Goal: Information Seeking & Learning: Learn about a topic

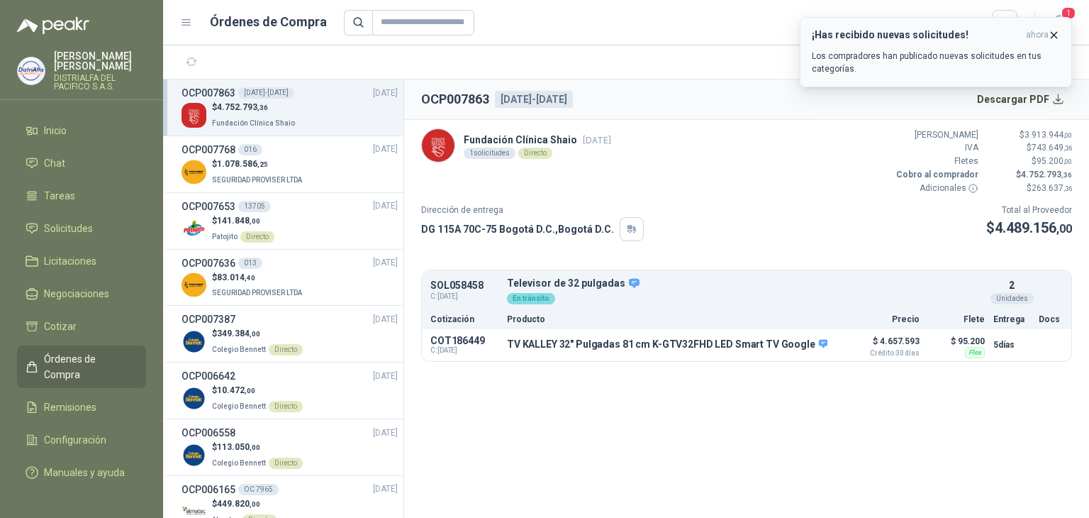
click at [897, 46] on div "¡Has recibido nuevas solicitudes! ahora Los compradores han publicado nuevas so…" at bounding box center [936, 52] width 248 height 46
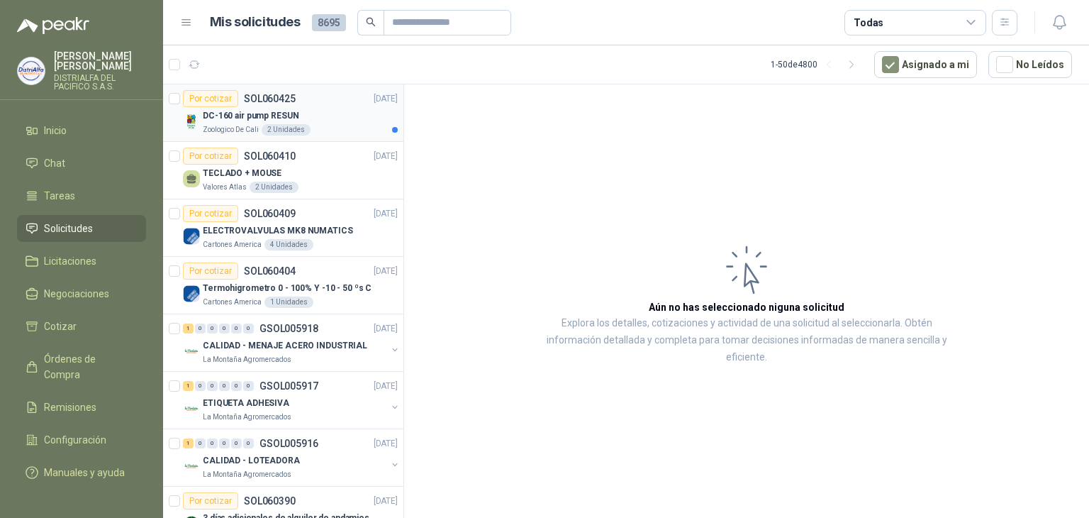
click at [334, 111] on div "DC-160 air pump RESUN" at bounding box center [300, 115] width 195 height 17
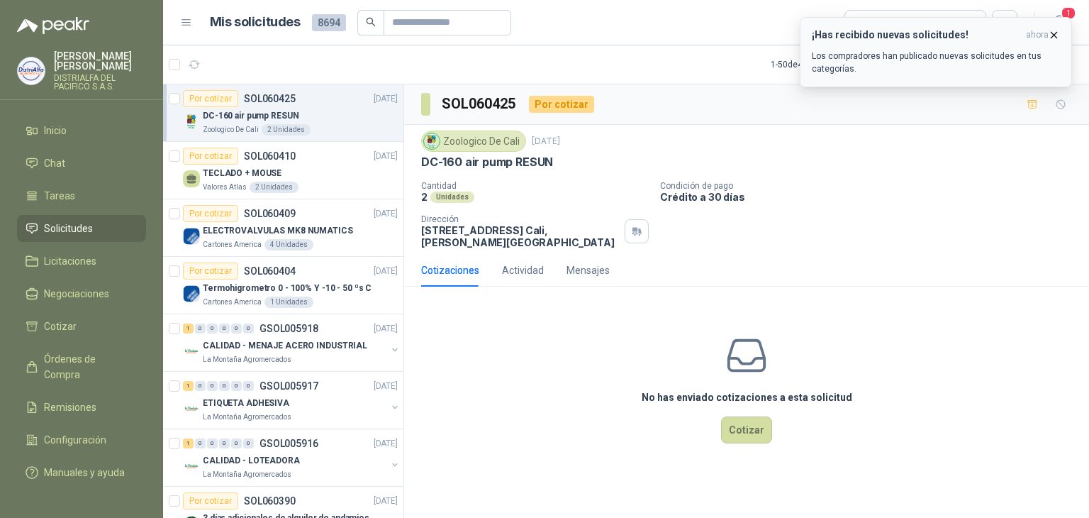
click at [922, 41] on div "¡Has recibido nuevas solicitudes! ahora Los compradores han publicado nuevas so…" at bounding box center [936, 52] width 248 height 46
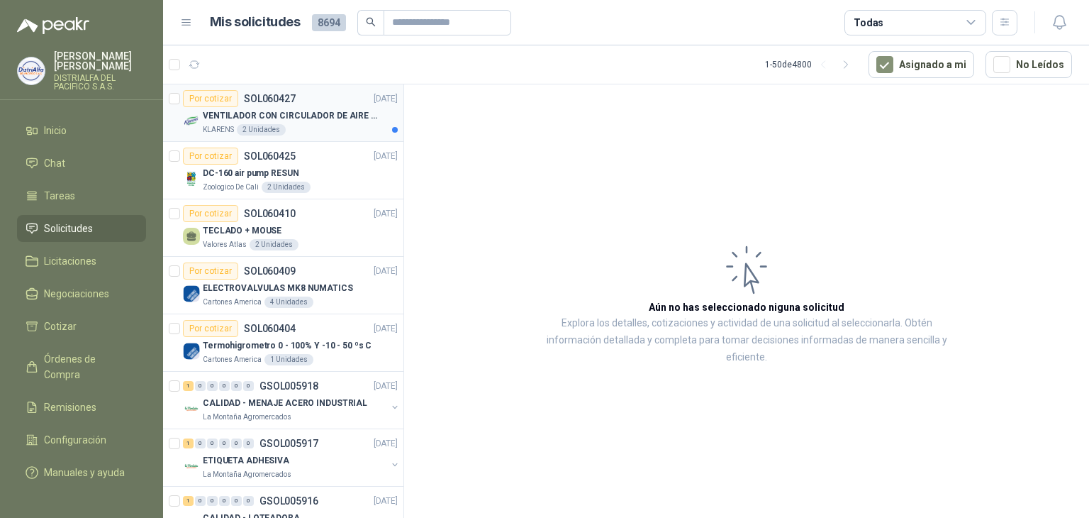
click at [349, 114] on p "VENTILADOR CON CIRCULADOR DE AIRE MULTIPROPOSITO XPOWER DE 14"" at bounding box center [291, 115] width 177 height 13
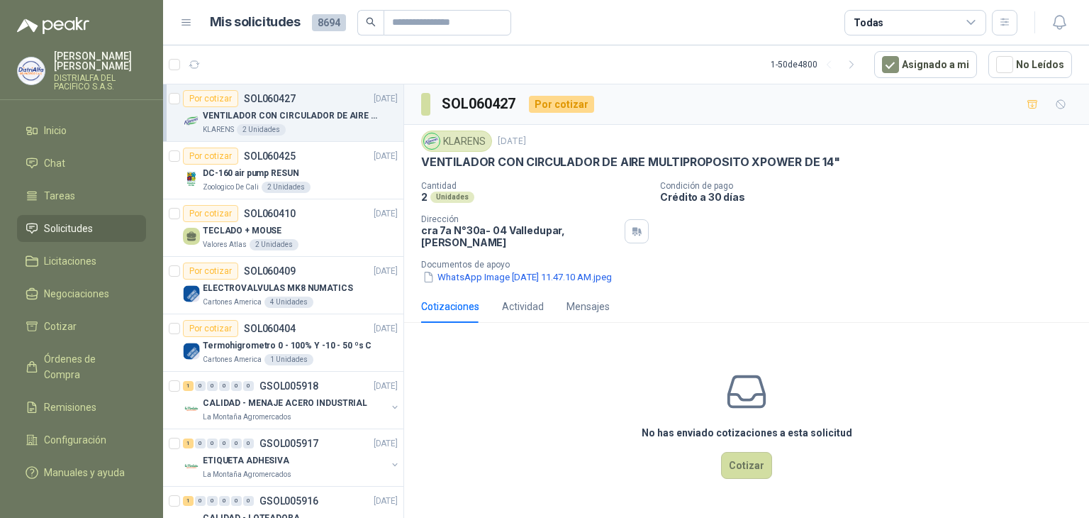
click at [637, 164] on p "VENTILADOR CON CIRCULADOR DE AIRE MULTIPROPOSITO XPOWER DE 14"" at bounding box center [630, 162] width 419 height 15
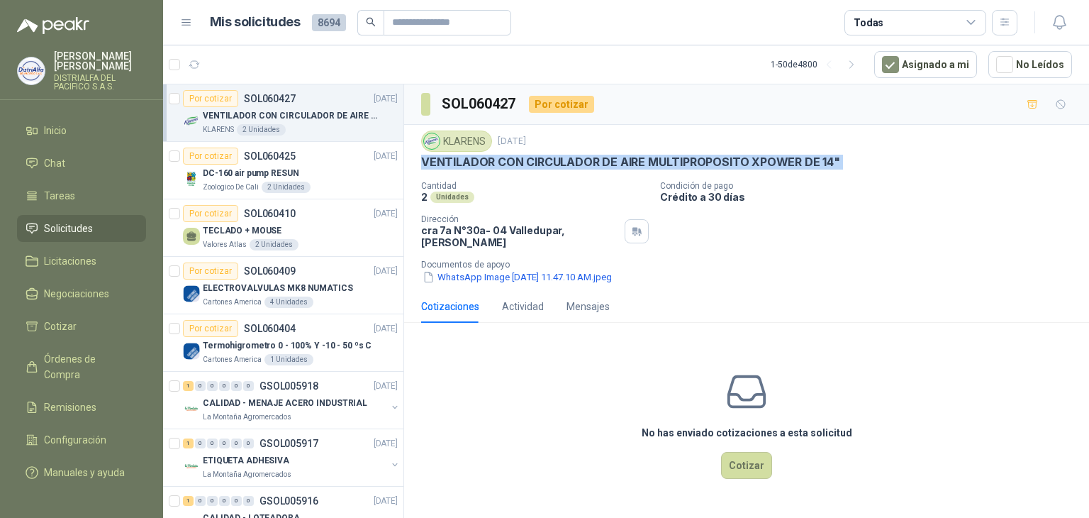
click at [637, 164] on p "VENTILADOR CON CIRCULADOR DE AIRE MULTIPROPOSITO XPOWER DE 14"" at bounding box center [630, 162] width 419 height 15
copy p "VENTILADOR CON CIRCULADOR DE AIRE MULTIPROPOSITO XPOWER DE 14""
click at [1065, 23] on icon "button" at bounding box center [1060, 22] width 18 height 18
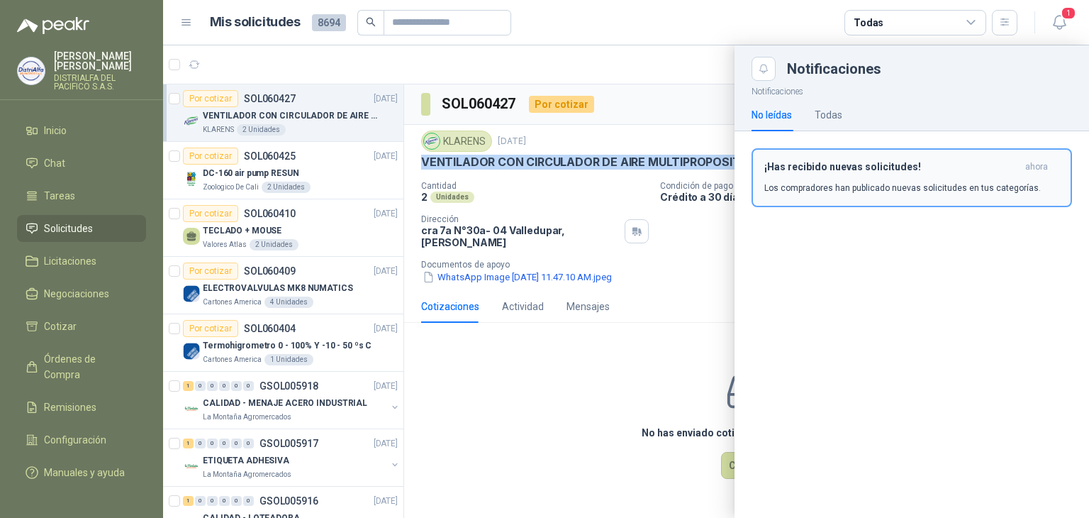
click at [907, 165] on h3 "¡Has recibido nuevas solicitudes!" at bounding box center [891, 167] width 255 height 12
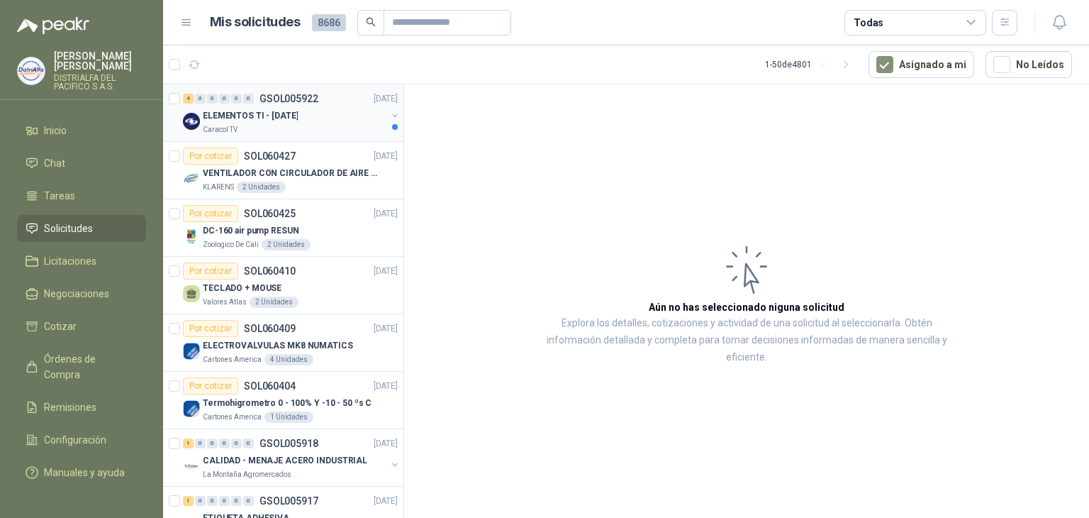
click at [316, 100] on p "GSOL005922" at bounding box center [288, 99] width 59 height 10
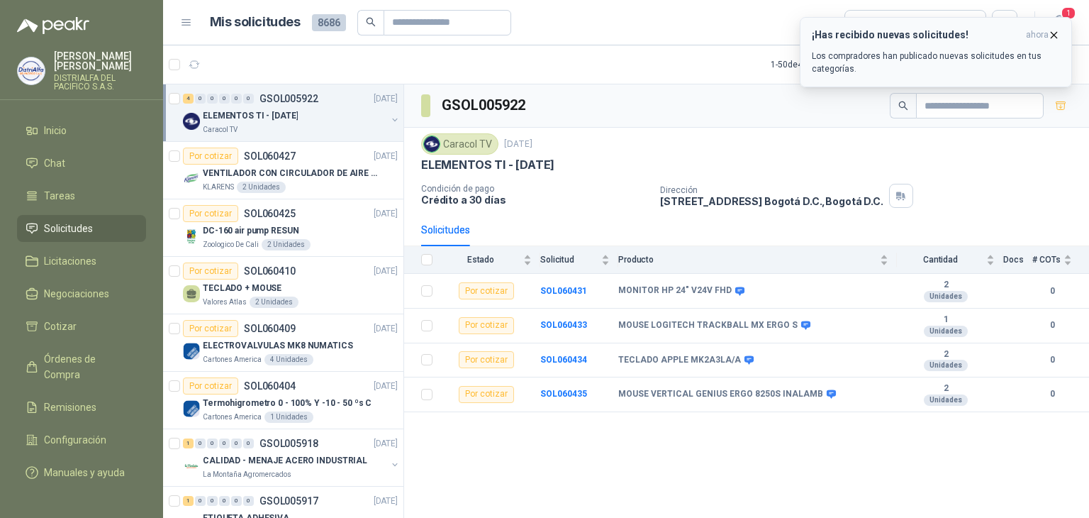
click at [883, 46] on div "¡Has recibido nuevas solicitudes! ahora Los compradores han publicado nuevas so…" at bounding box center [936, 52] width 248 height 46
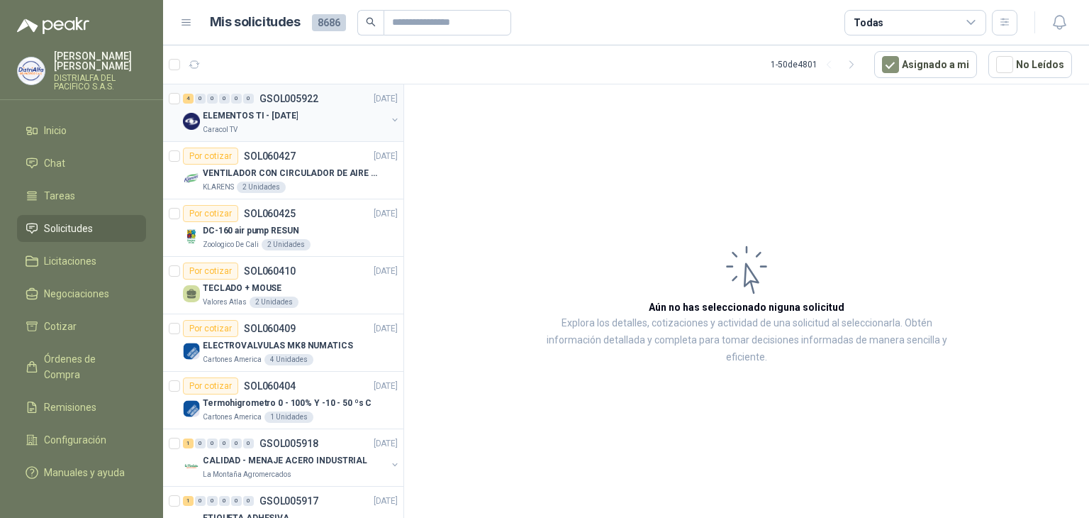
click at [244, 138] on div "4 0 0 0 0 0 GSOL005922 07/10/25 ELEMENTOS TI - Oct 2025 Caracol TV" at bounding box center [283, 112] width 240 height 57
click at [253, 117] on p "ELEMENTOS TI - [DATE]" at bounding box center [250, 115] width 95 height 13
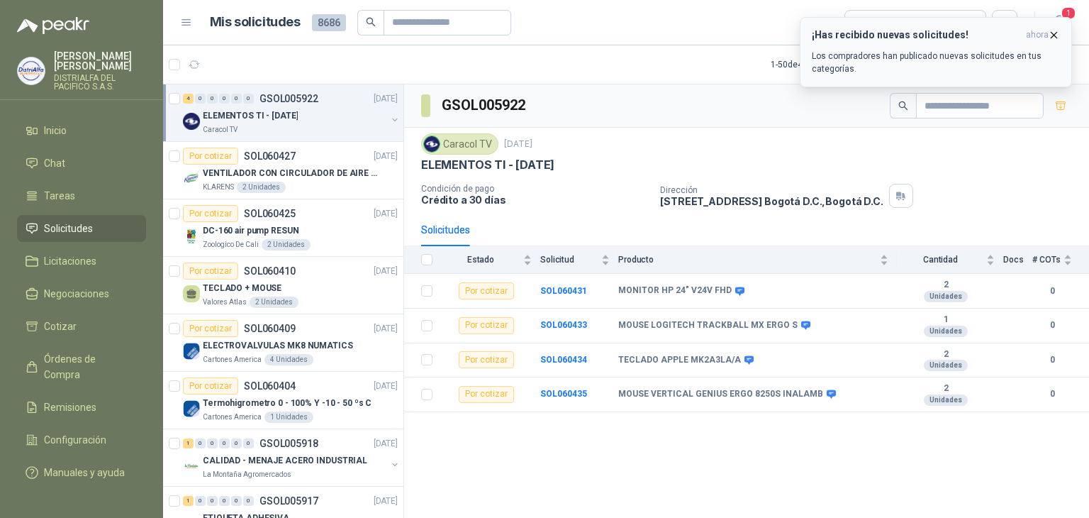
click at [953, 28] on button "¡Has recibido nuevas solicitudes! ahora Los compradores han publicado nuevas so…" at bounding box center [936, 52] width 272 height 70
